Goal: Information Seeking & Learning: Learn about a topic

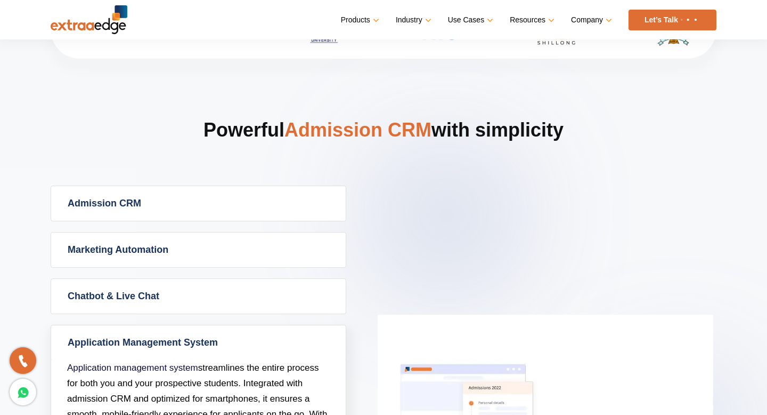
scroll to position [368, 0]
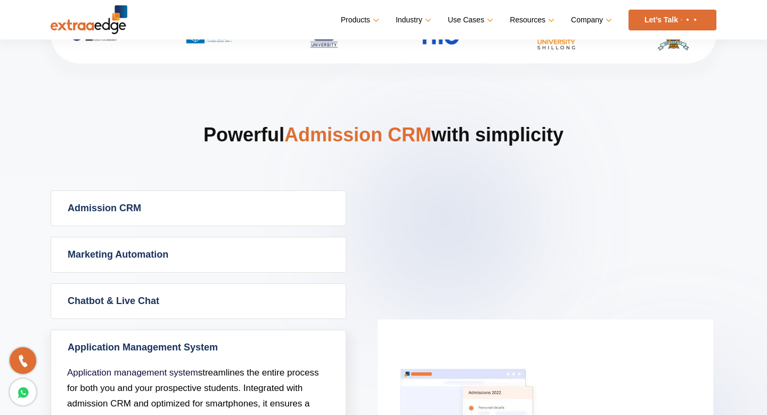
click at [207, 212] on link "Admission CRM" at bounding box center [198, 208] width 295 height 35
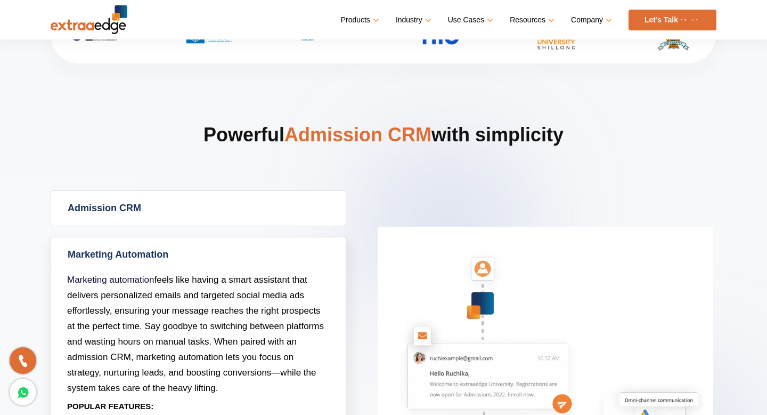
click at [199, 215] on link "Admission CRM" at bounding box center [198, 208] width 295 height 35
click at [176, 210] on link "Admission CRM" at bounding box center [198, 208] width 295 height 35
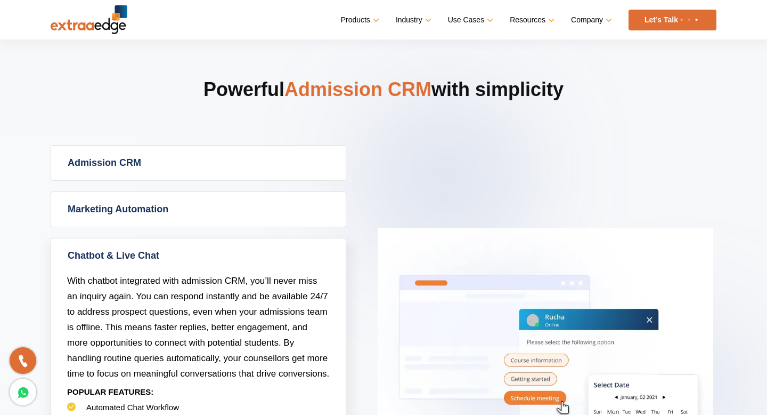
scroll to position [403, 0]
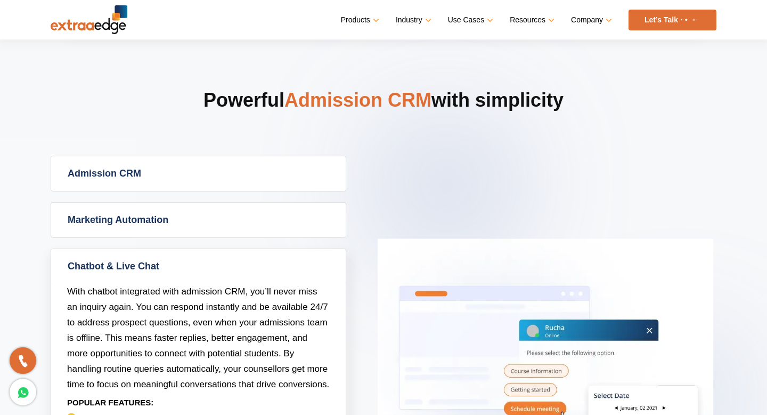
click at [251, 174] on link "Admission CRM" at bounding box center [198, 173] width 295 height 35
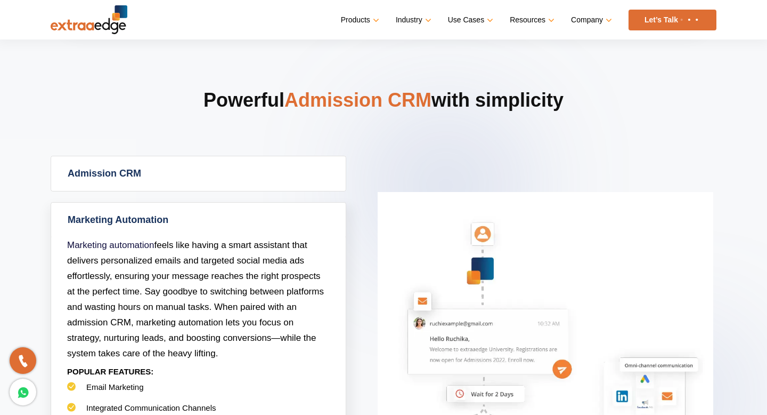
click at [175, 175] on link "Admission CRM" at bounding box center [198, 173] width 295 height 35
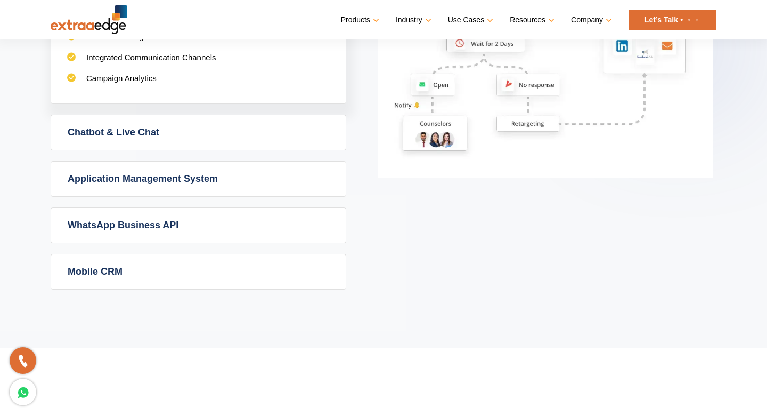
scroll to position [820, 0]
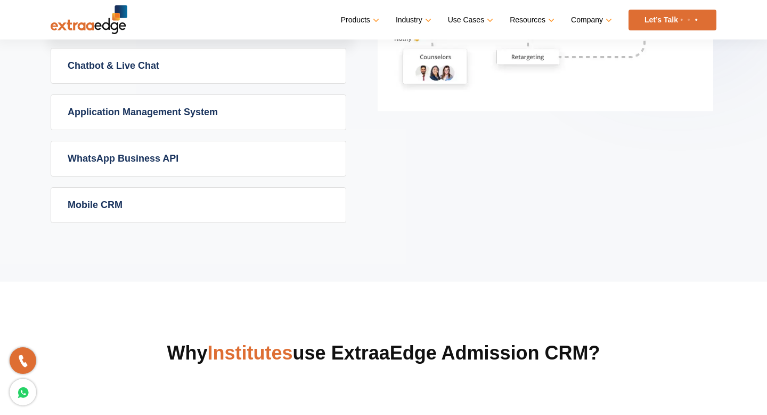
click at [193, 128] on link "Application Management System" at bounding box center [198, 112] width 295 height 35
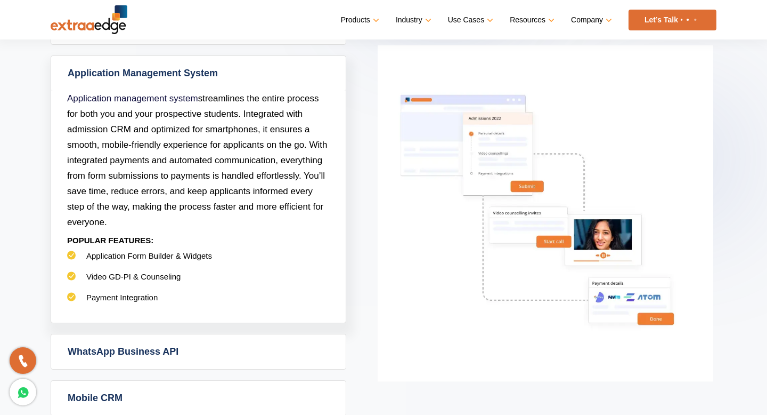
scroll to position [641, 0]
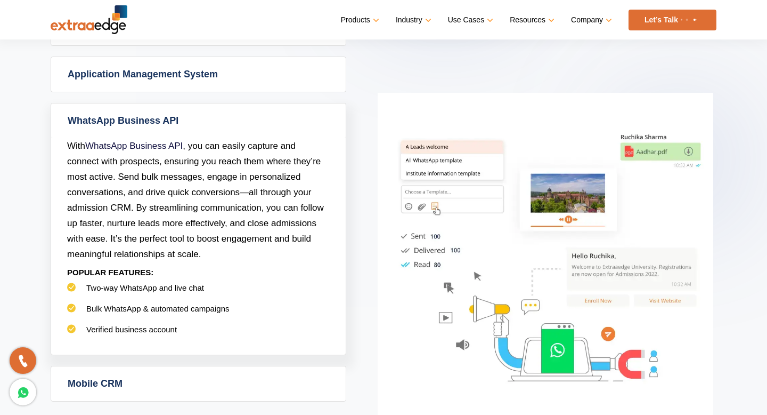
click at [205, 69] on link "Application Management System" at bounding box center [198, 74] width 295 height 35
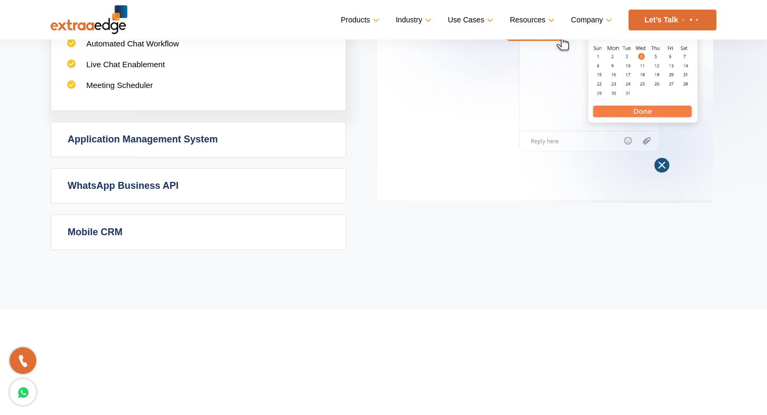
scroll to position [786, 0]
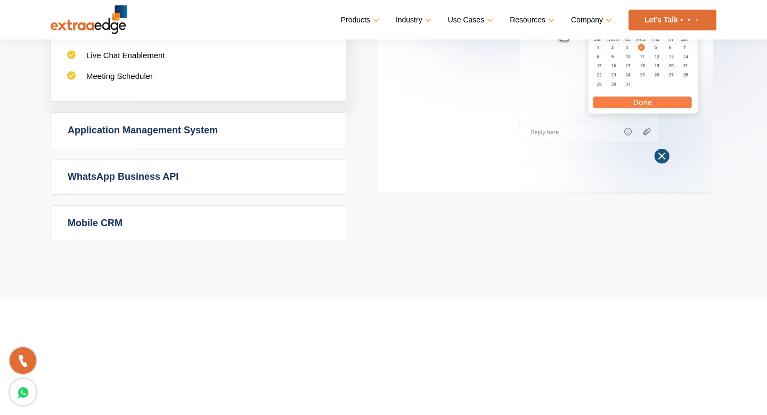
click at [226, 217] on link "Mobile CRM" at bounding box center [198, 223] width 295 height 35
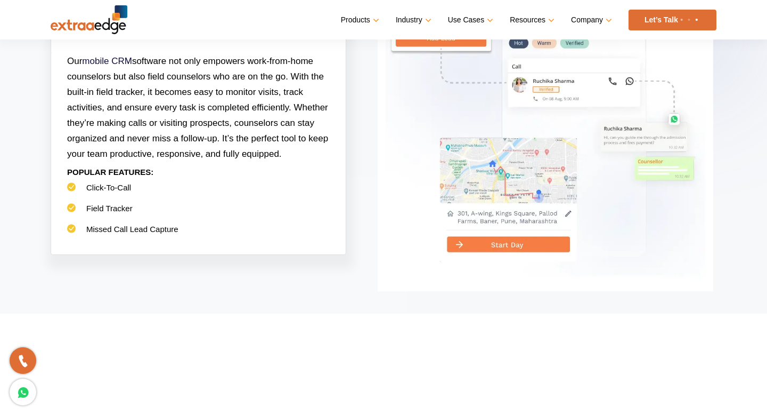
scroll to position [772, 0]
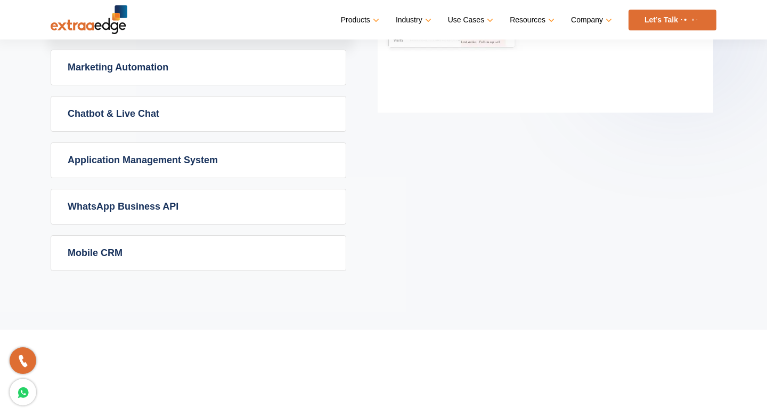
click at [221, 249] on link "Mobile CRM" at bounding box center [198, 253] width 295 height 35
click at [229, 211] on link "WhatsApp Business API" at bounding box center [198, 206] width 295 height 35
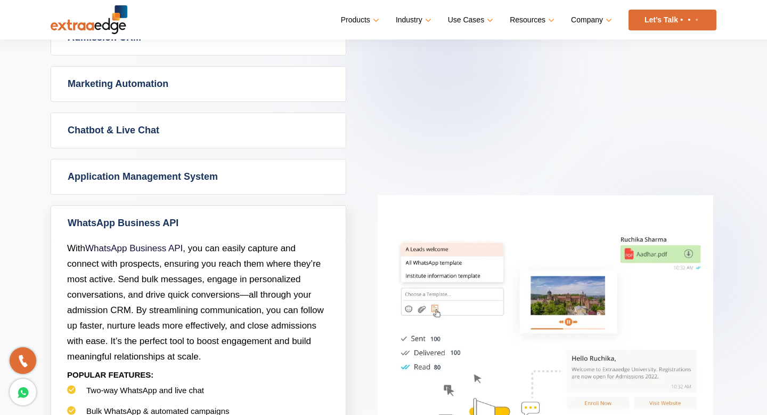
scroll to position [535, 0]
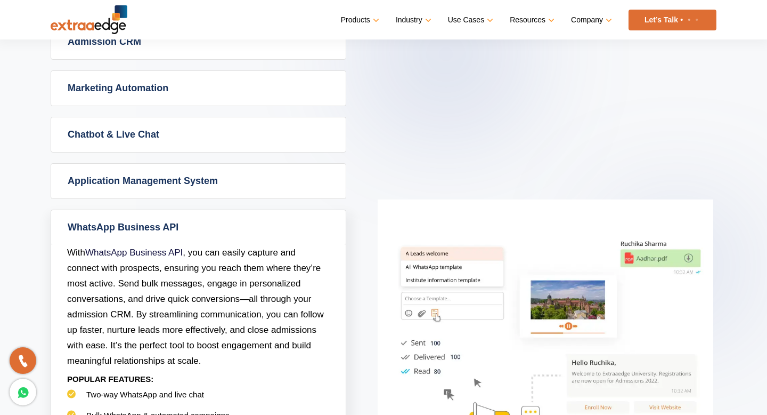
click at [231, 180] on link "Application Management System" at bounding box center [198, 181] width 295 height 35
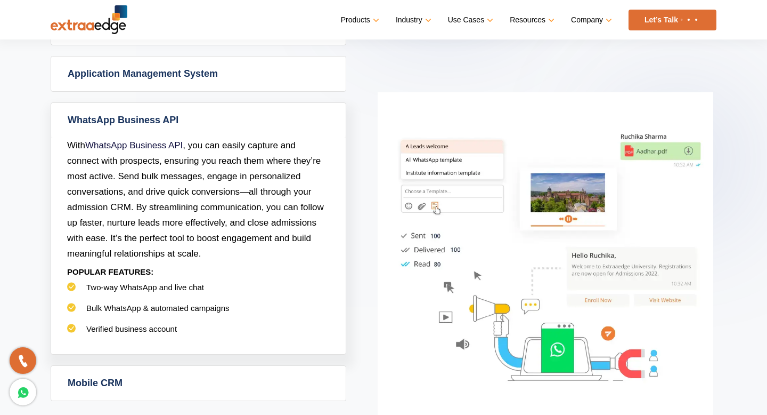
scroll to position [645, 0]
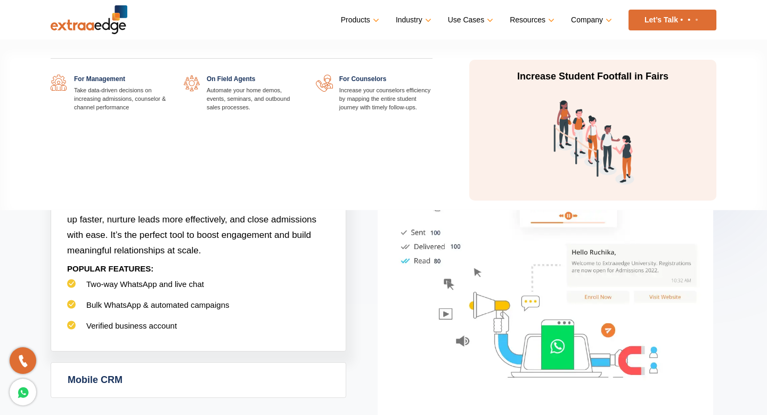
click at [464, 19] on link "Use Cases" at bounding box center [469, 19] width 43 height 15
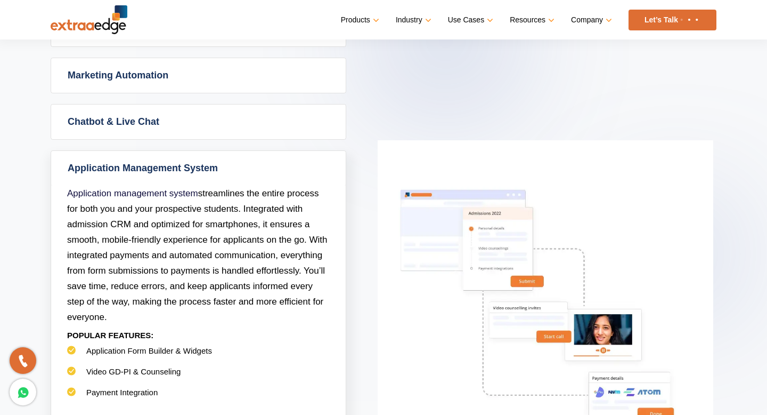
scroll to position [545, 0]
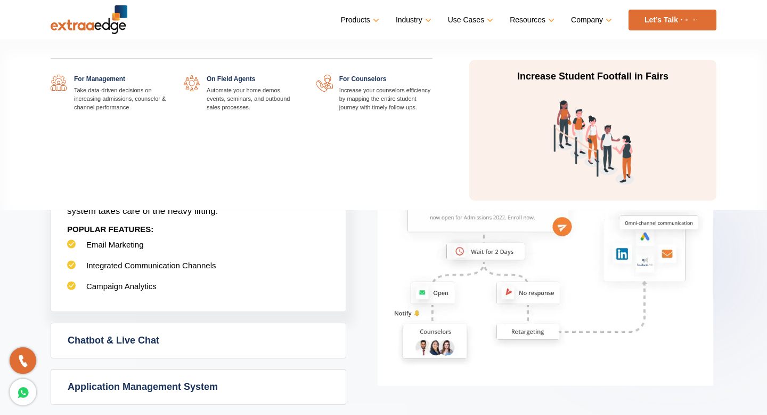
click at [466, 19] on link "Use Cases" at bounding box center [469, 19] width 43 height 15
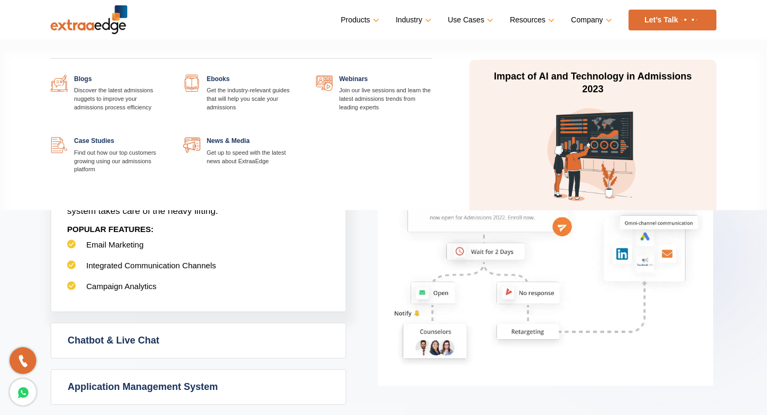
click at [531, 20] on link "Resources" at bounding box center [531, 19] width 43 height 15
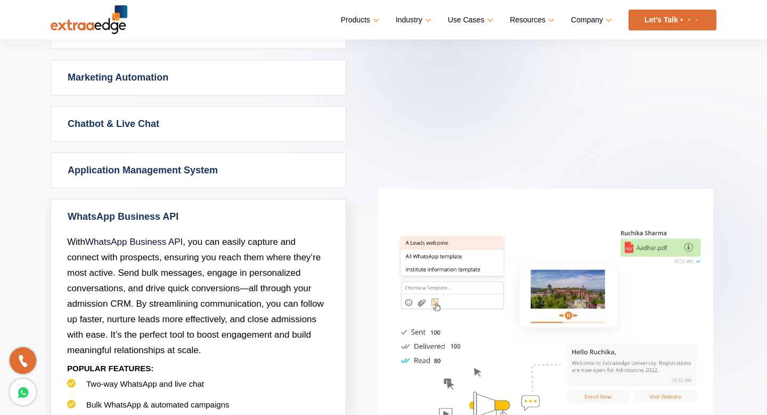
click at [148, 76] on link "Marketing Automation" at bounding box center [198, 77] width 295 height 35
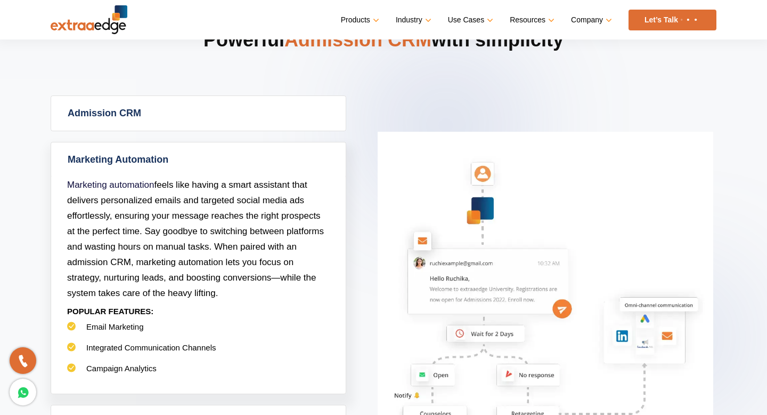
scroll to position [411, 0]
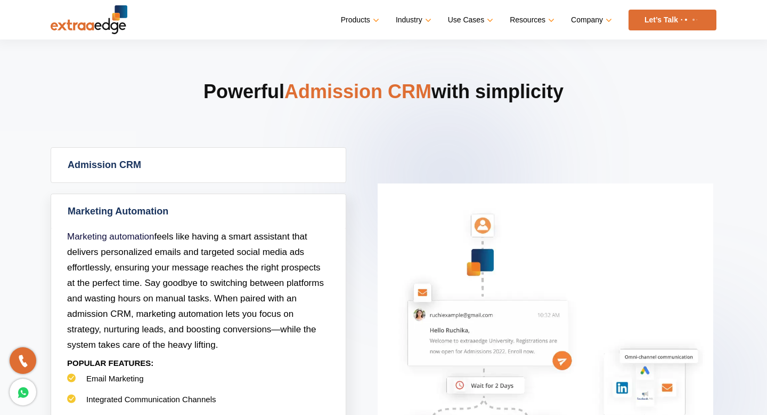
click at [150, 163] on link "Admission CRM" at bounding box center [198, 165] width 295 height 35
click at [149, 163] on link "Admission CRM" at bounding box center [198, 165] width 295 height 35
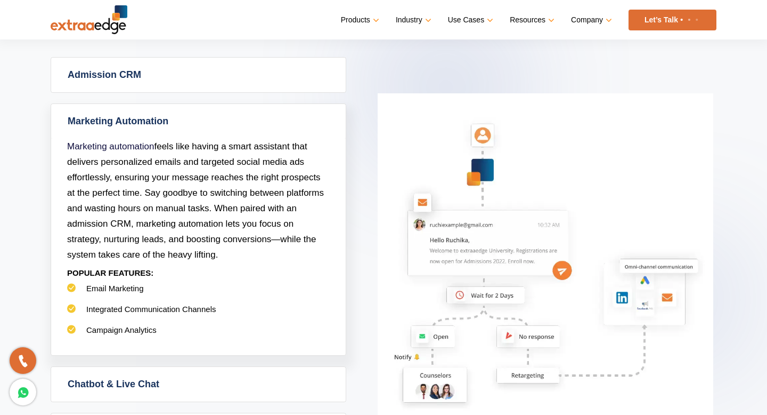
scroll to position [500, 0]
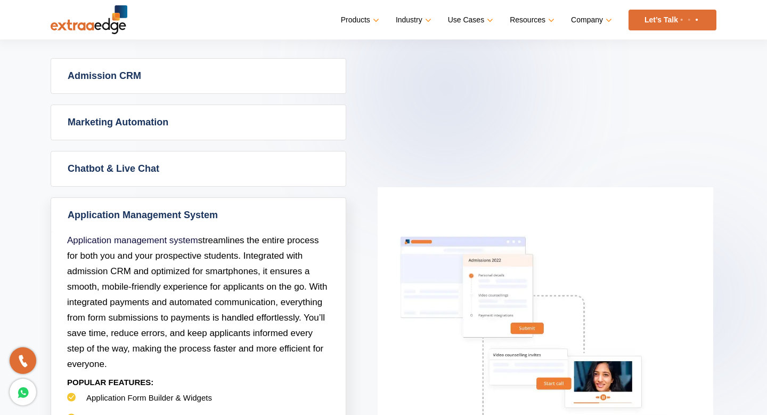
click at [264, 132] on link "Marketing Automation" at bounding box center [198, 122] width 295 height 35
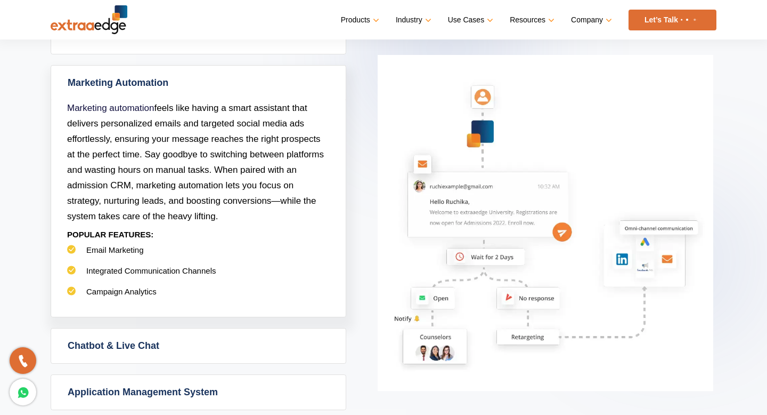
scroll to position [546, 0]
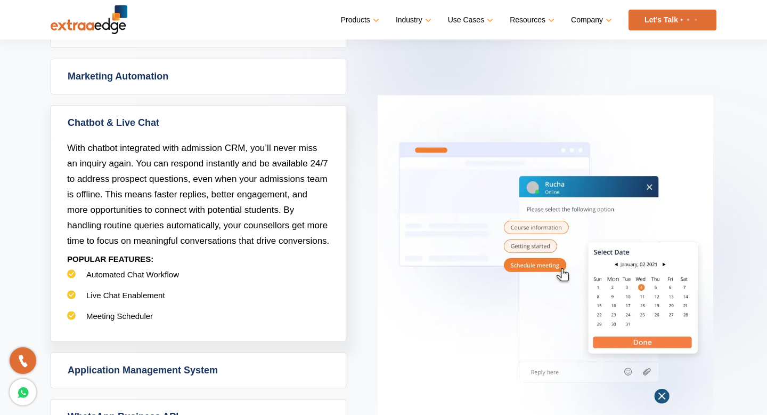
click at [233, 71] on link "Marketing Automation" at bounding box center [198, 76] width 295 height 35
click at [249, 87] on link "Marketing Automation" at bounding box center [198, 76] width 295 height 35
click at [225, 64] on link "Marketing Automation" at bounding box center [198, 76] width 295 height 35
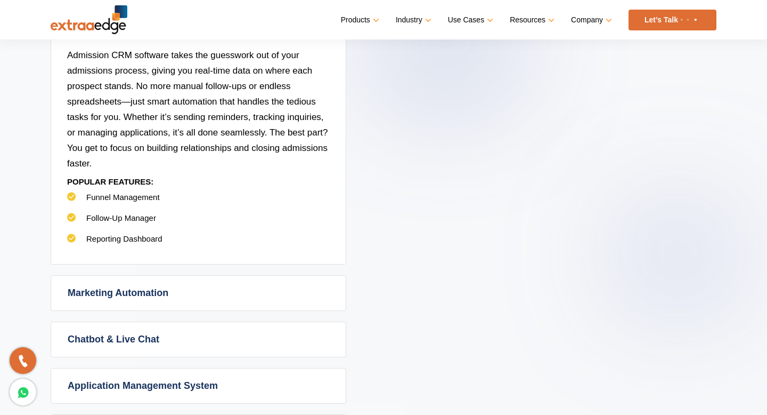
scroll to position [521, 0]
